Goal: Transaction & Acquisition: Download file/media

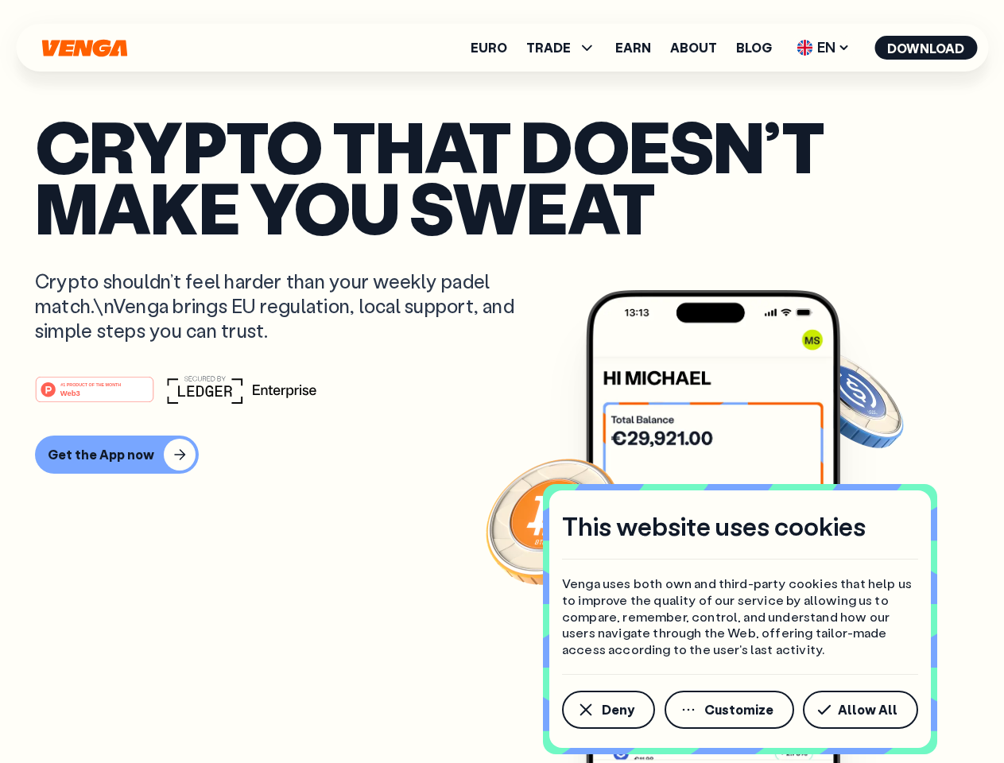
click at [502, 382] on div "#1 PRODUCT OF THE MONTH Web3" at bounding box center [502, 389] width 934 height 29
click at [607, 710] on span "Deny" at bounding box center [618, 710] width 33 height 13
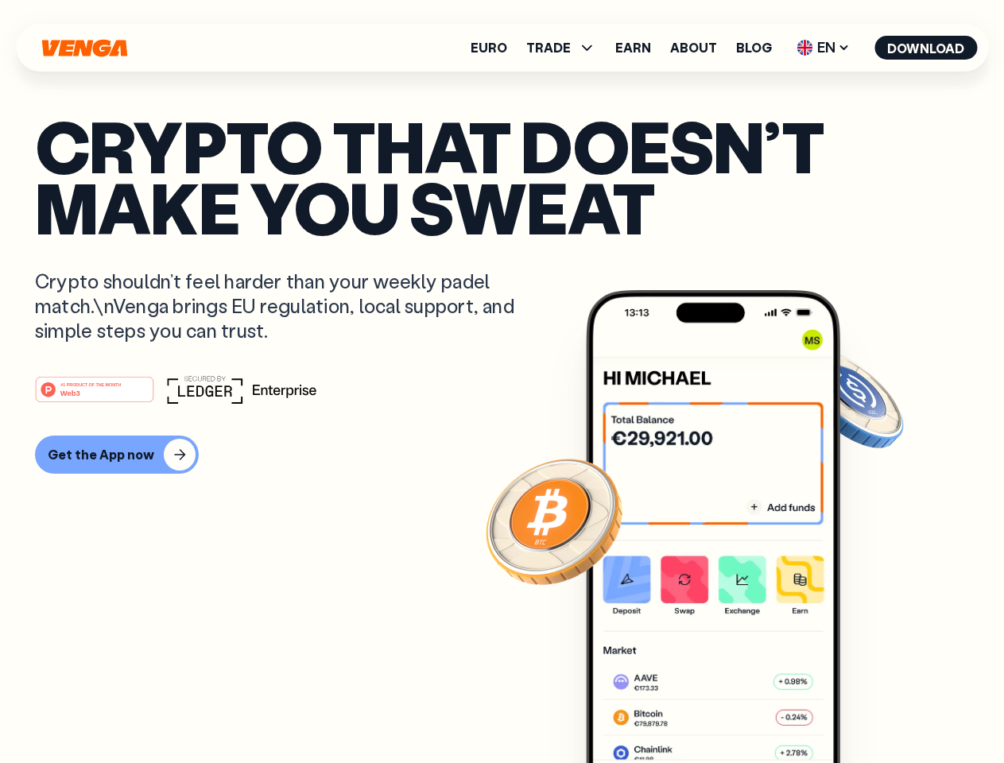
click at [731, 710] on img at bounding box center [713, 556] width 254 height 533
click at [863, 710] on article "Crypto that doesn’t make you sweat Crypto shouldn’t feel harder than your weekl…" at bounding box center [502, 413] width 934 height 596
click at [566, 48] on span "TRADE" at bounding box center [548, 47] width 45 height 13
click at [824, 48] on span "EN" at bounding box center [823, 47] width 64 height 25
click at [926, 48] on button "Download" at bounding box center [925, 48] width 103 height 24
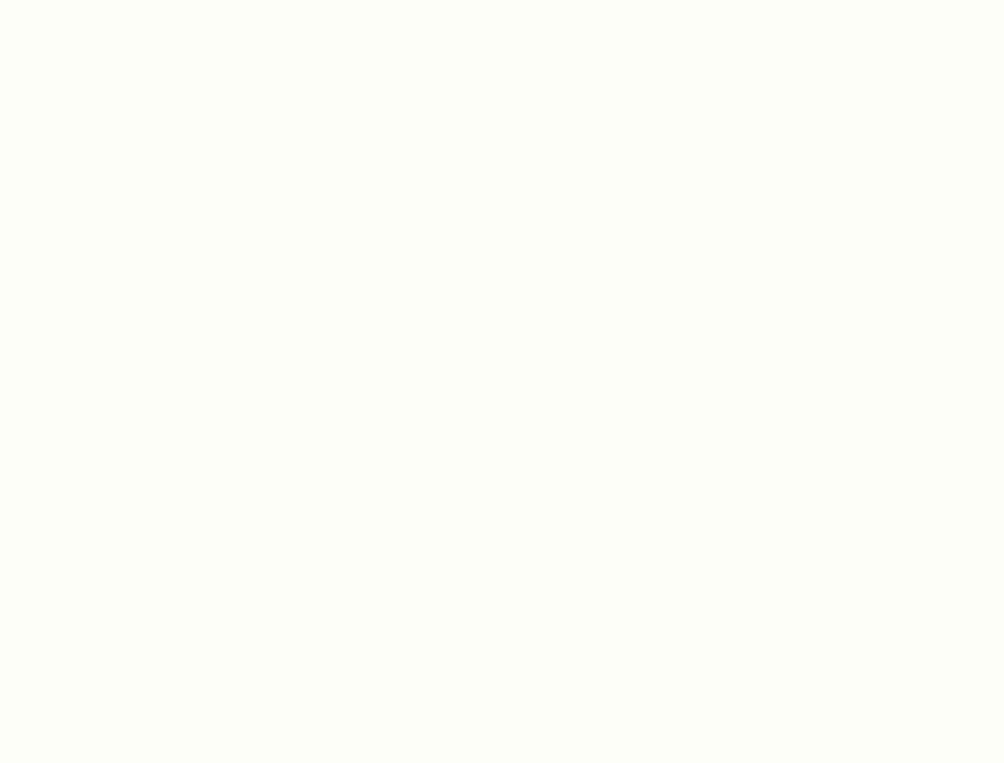
click at [502, 0] on html "This website uses cookies Venga uses both own and third-party cookies that help…" at bounding box center [502, 0] width 1004 height 0
click at [114, 0] on html "This website uses cookies Venga uses both own and third-party cookies that help…" at bounding box center [502, 0] width 1004 height 0
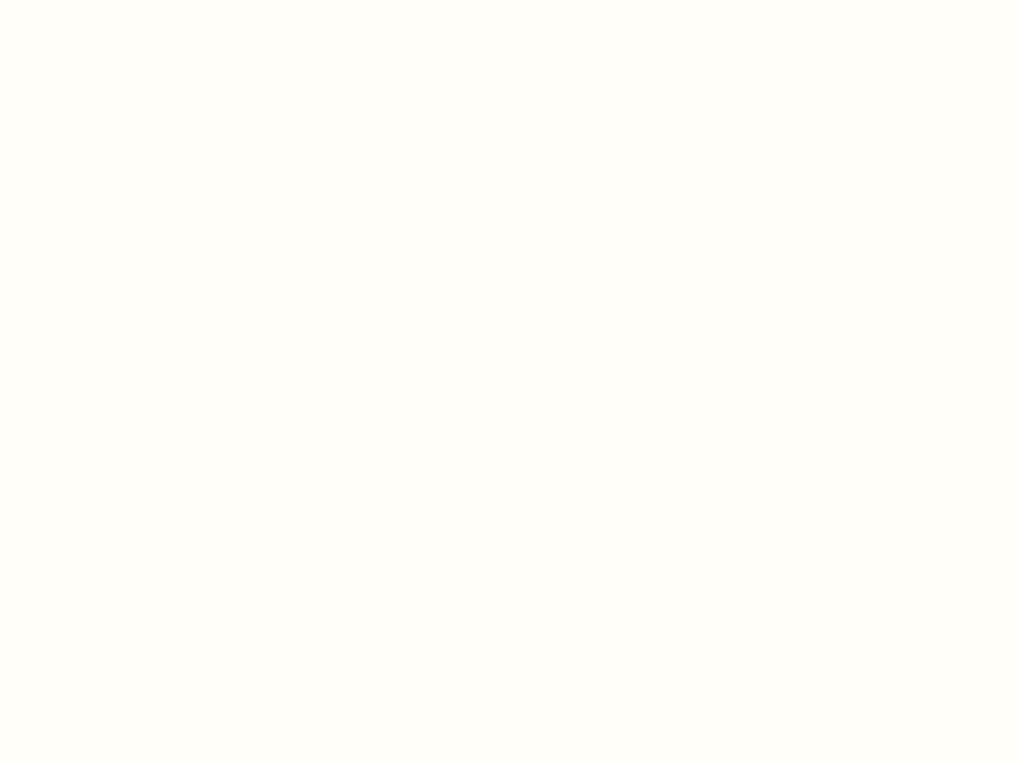
click at [97, 0] on html "This website uses cookies Venga uses both own and third-party cookies that help…" at bounding box center [509, 0] width 1018 height 0
